Goal: Task Accomplishment & Management: Use online tool/utility

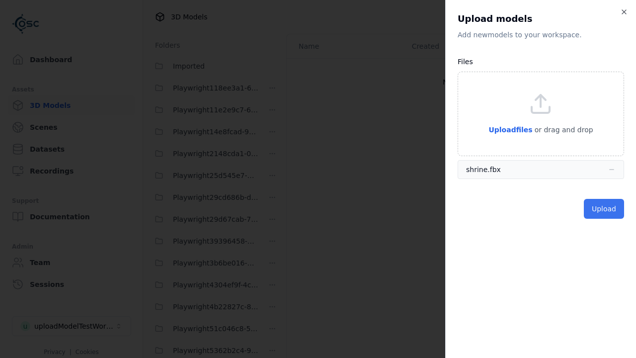
click at [605, 209] on button "Upload" at bounding box center [604, 209] width 40 height 20
